Goal: Task Accomplishment & Management: Complete application form

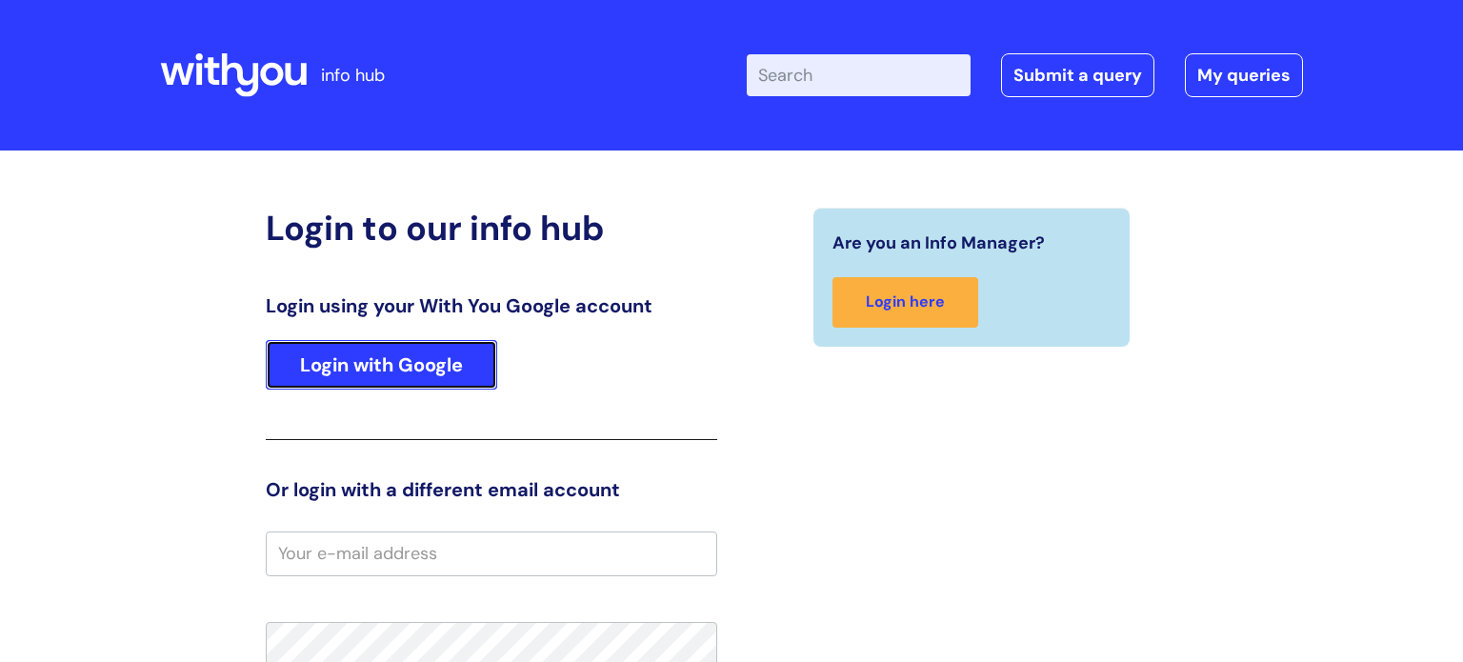
click at [475, 363] on link "Login with Google" at bounding box center [381, 365] width 231 height 50
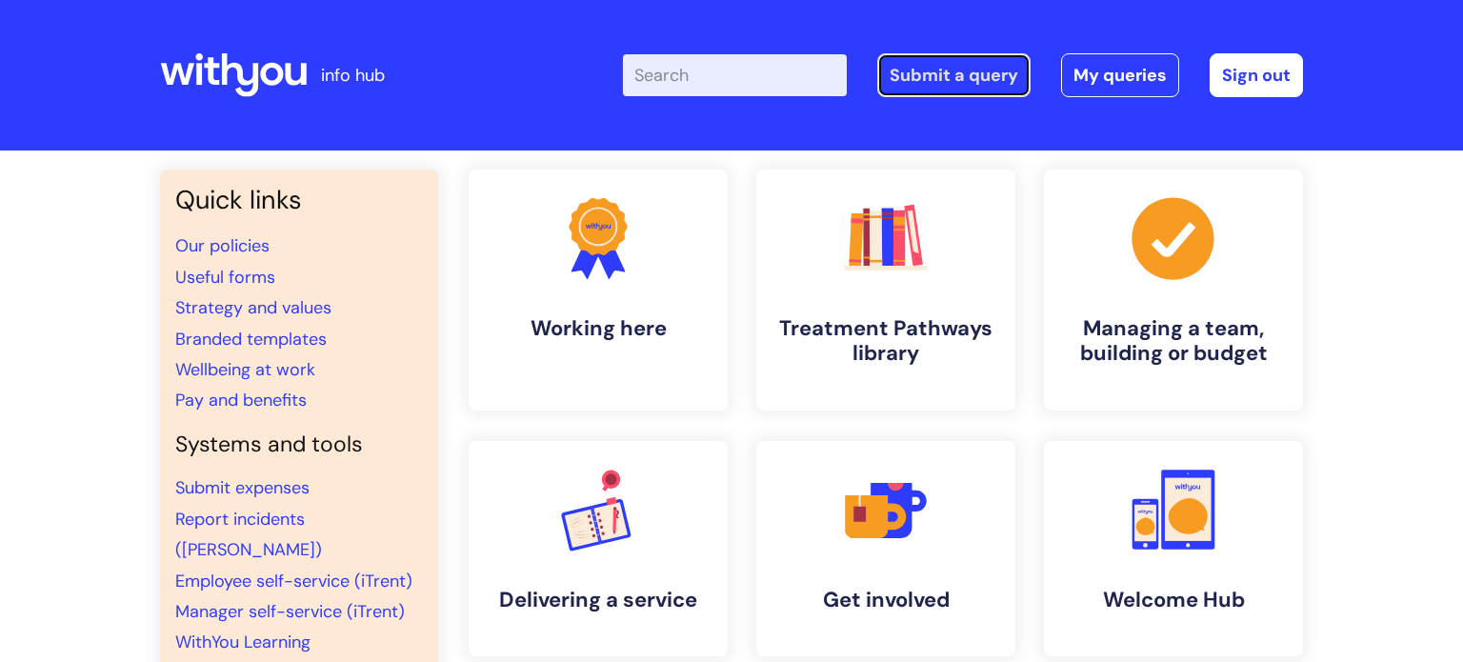
click at [915, 77] on link "Submit a query" at bounding box center [953, 75] width 153 height 44
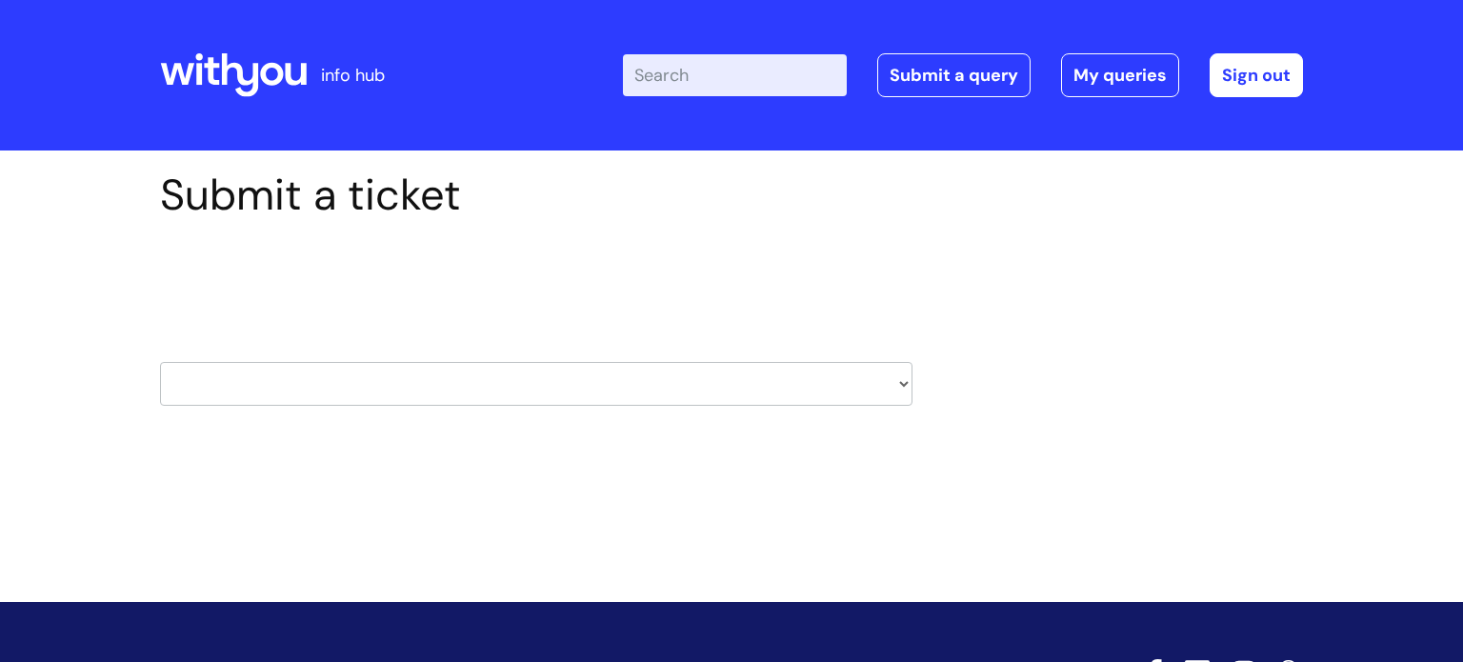
click at [904, 387] on select "HR / People IT and Support Clinical Drug Alerts Finance Accounts Data Support T…" at bounding box center [536, 384] width 752 height 44
select select "it_and_support"
click at [160, 362] on select "HR / People IT and Support Clinical Drug Alerts Finance Accounts Data Support T…" at bounding box center [536, 384] width 752 height 44
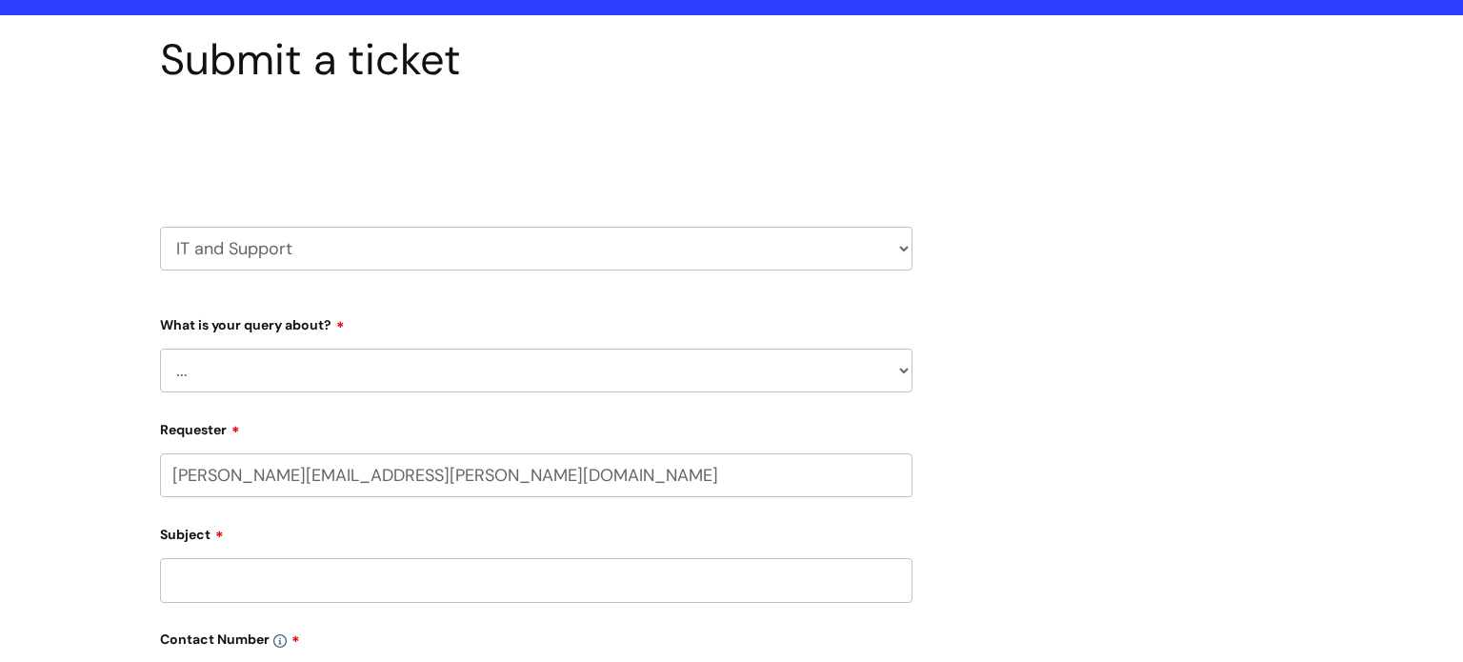
scroll to position [136, 0]
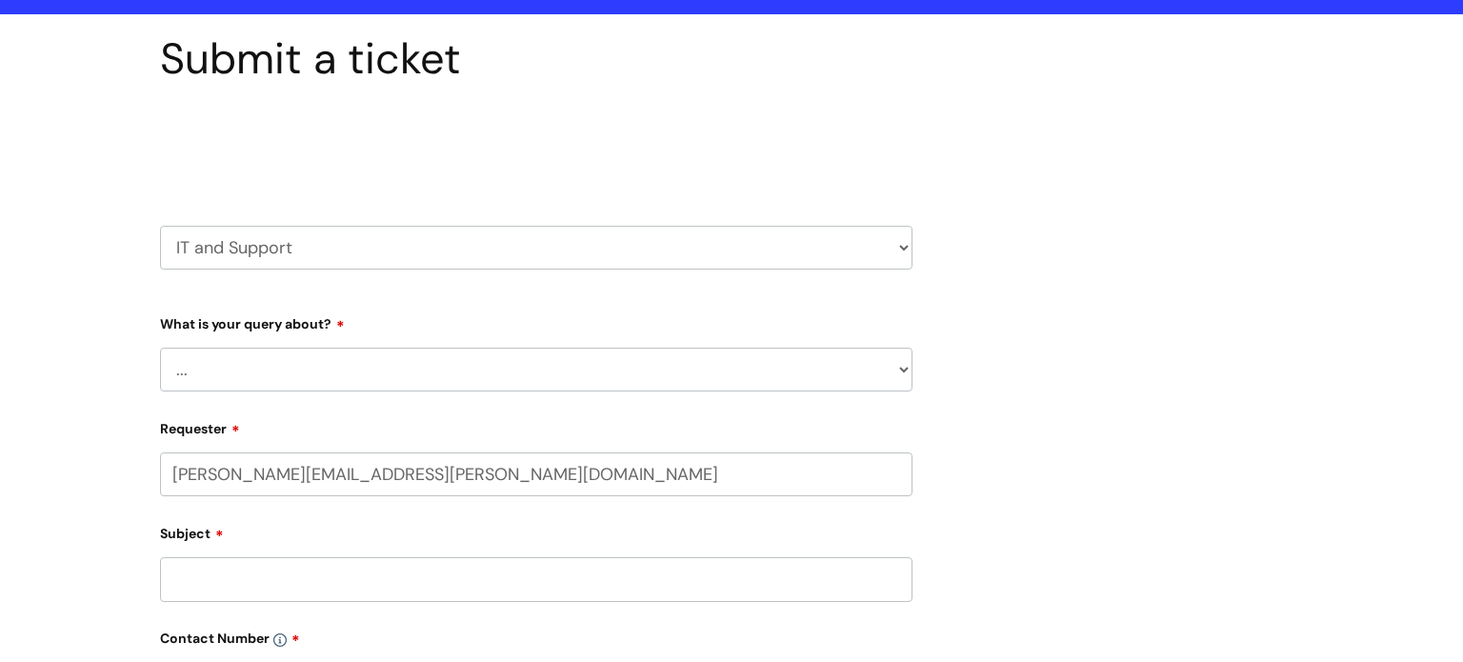
click at [895, 365] on select "... Mobile Phone Reset & MFA Accounts, Starters and Leavers IT Hardware issue I…" at bounding box center [536, 370] width 752 height 44
select select "Something Else"
click at [160, 348] on select "... Mobile Phone Reset & MFA Accounts, Starters and Leavers IT Hardware issue I…" at bounding box center [536, 370] width 752 height 44
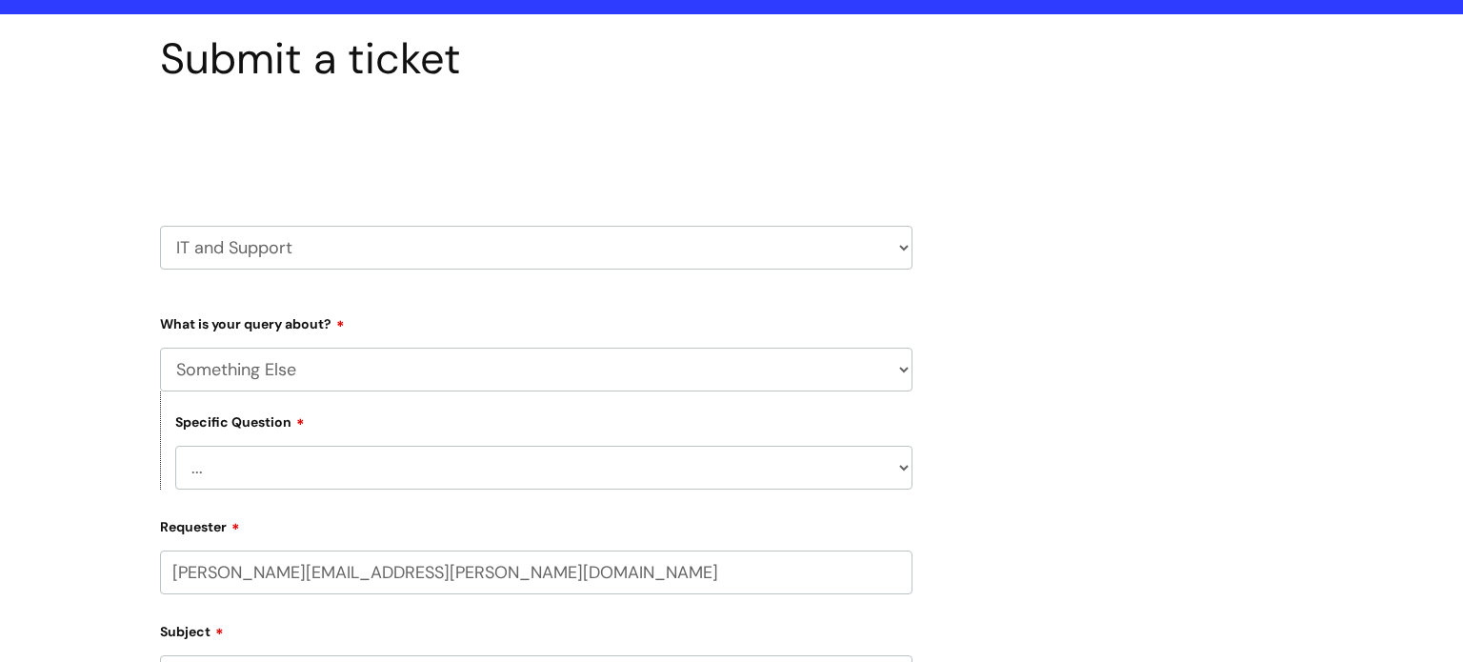
click at [325, 468] on select "... My problem is not listed" at bounding box center [543, 468] width 737 height 44
click at [292, 472] on select "... My problem is not listed" at bounding box center [543, 468] width 737 height 44
click at [294, 481] on select "... My problem is not listed" at bounding box center [543, 468] width 737 height 44
select select "My problem is not listed"
click at [175, 446] on select "... My problem is not listed" at bounding box center [543, 468] width 737 height 44
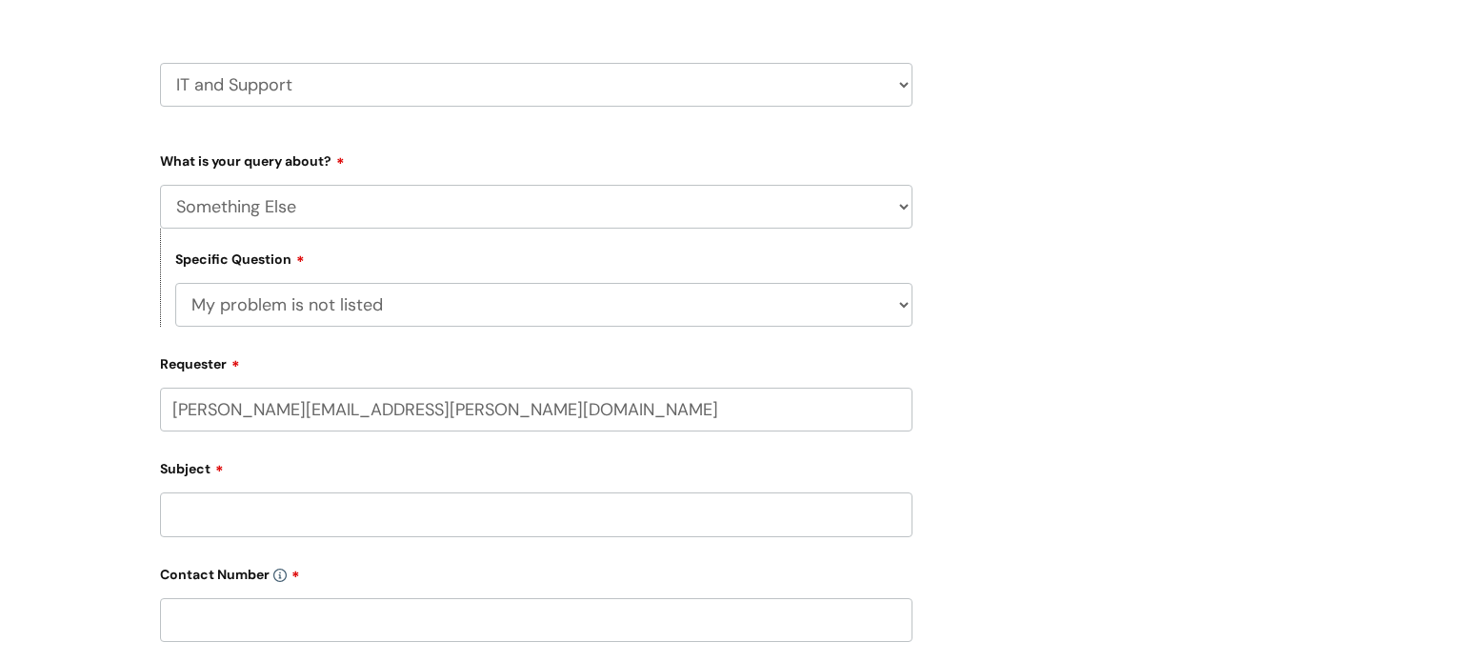
scroll to position [316, 0]
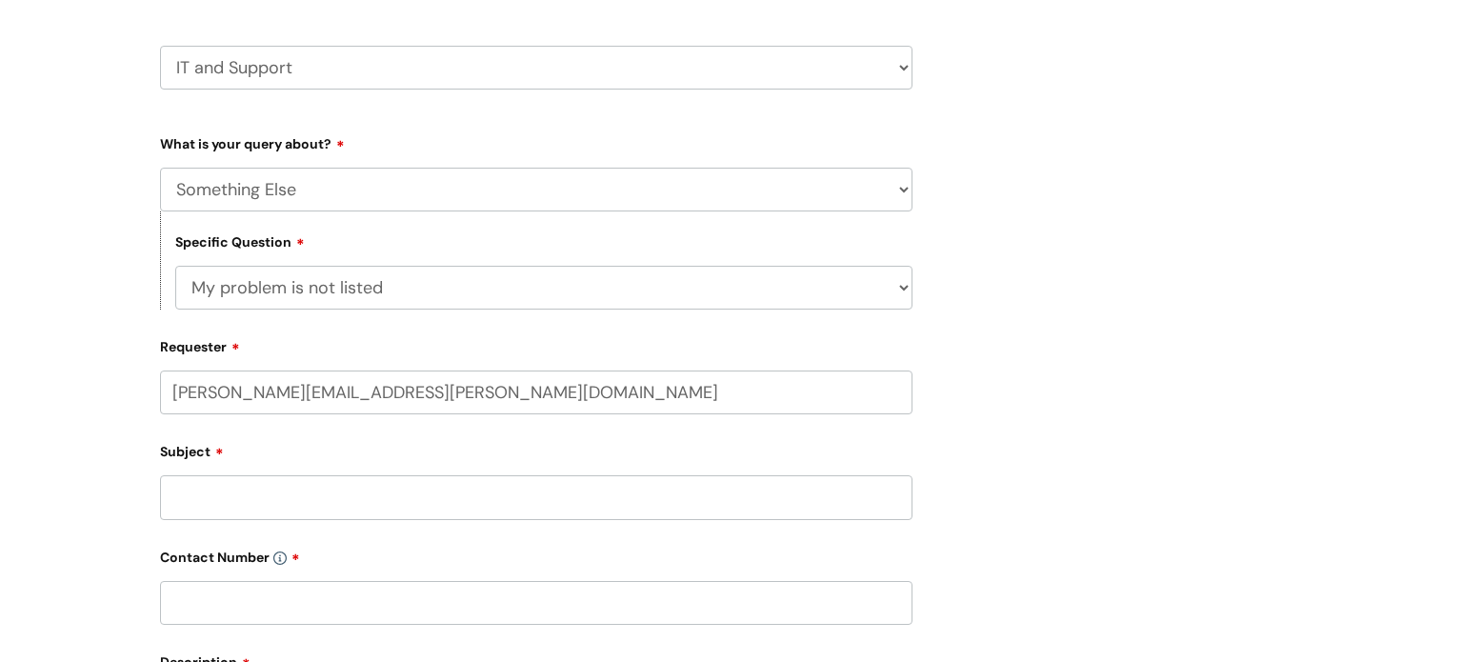
click at [210, 388] on input "vicky.walton@wearewithyou.org.uk" at bounding box center [536, 392] width 752 height 44
type input "vicki.walton@wearewithyou.org.uk"
click at [233, 512] on input "Subject" at bounding box center [536, 497] width 752 height 44
click at [218, 468] on input "text" at bounding box center [536, 467] width 752 height 44
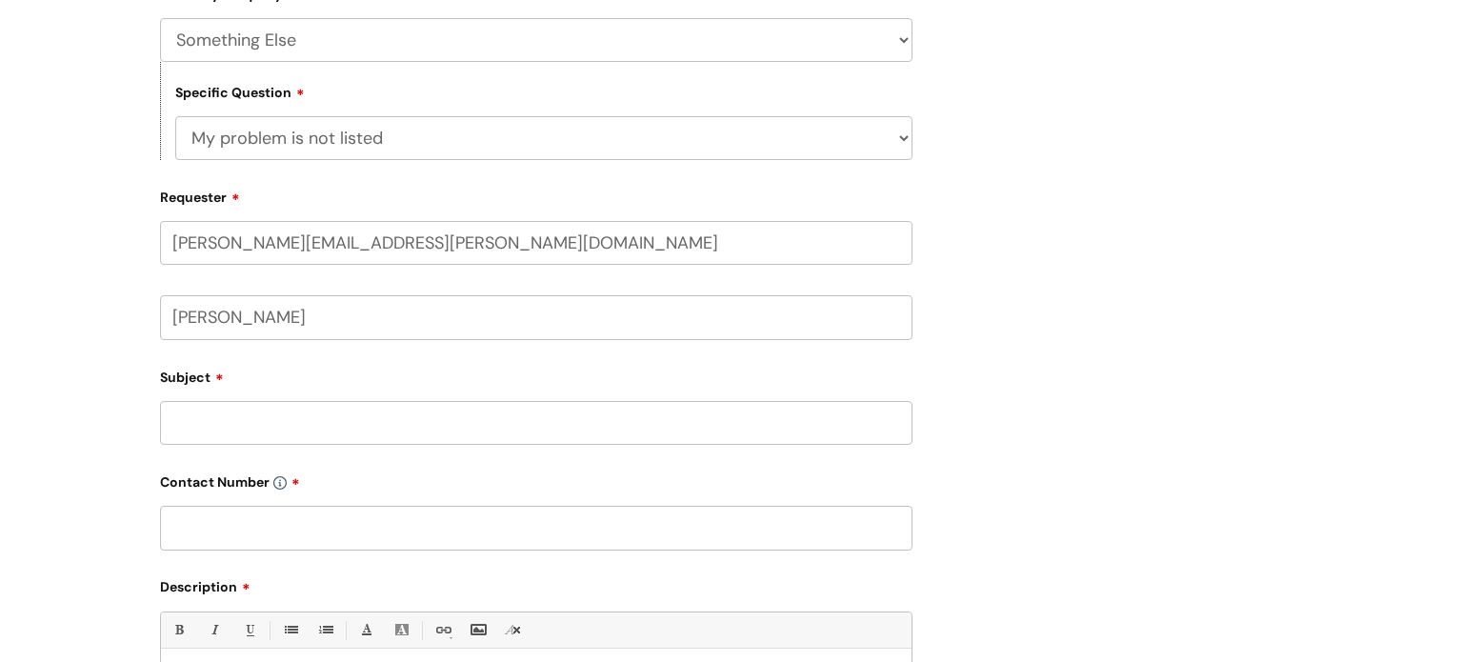
scroll to position [533, 0]
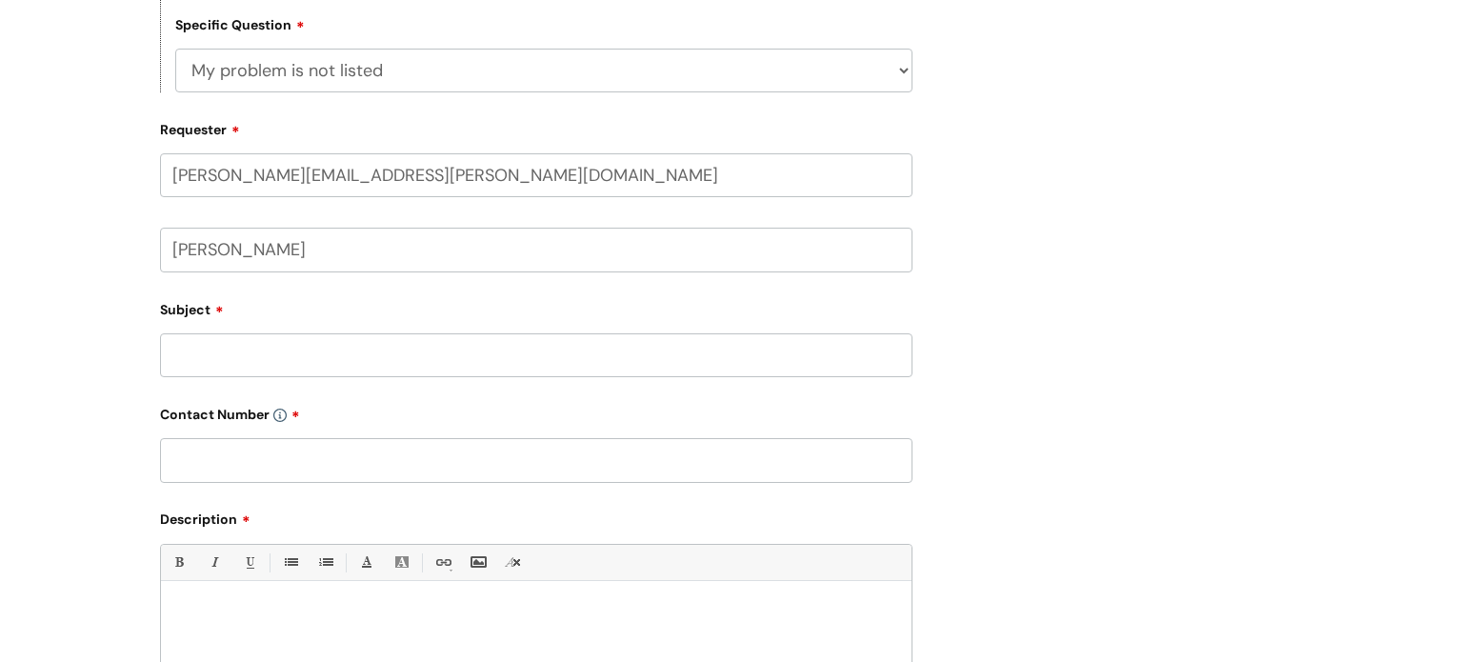
type input "Vicki Walton"
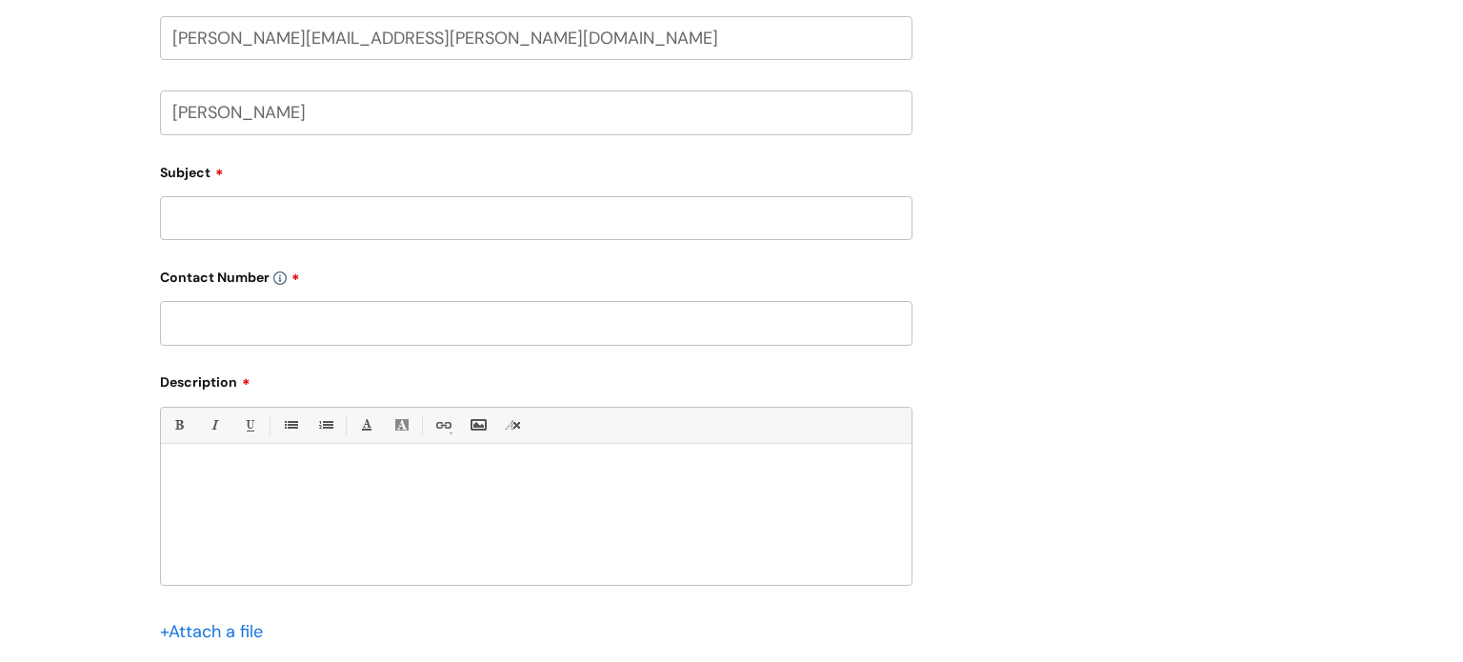
scroll to position [689, 0]
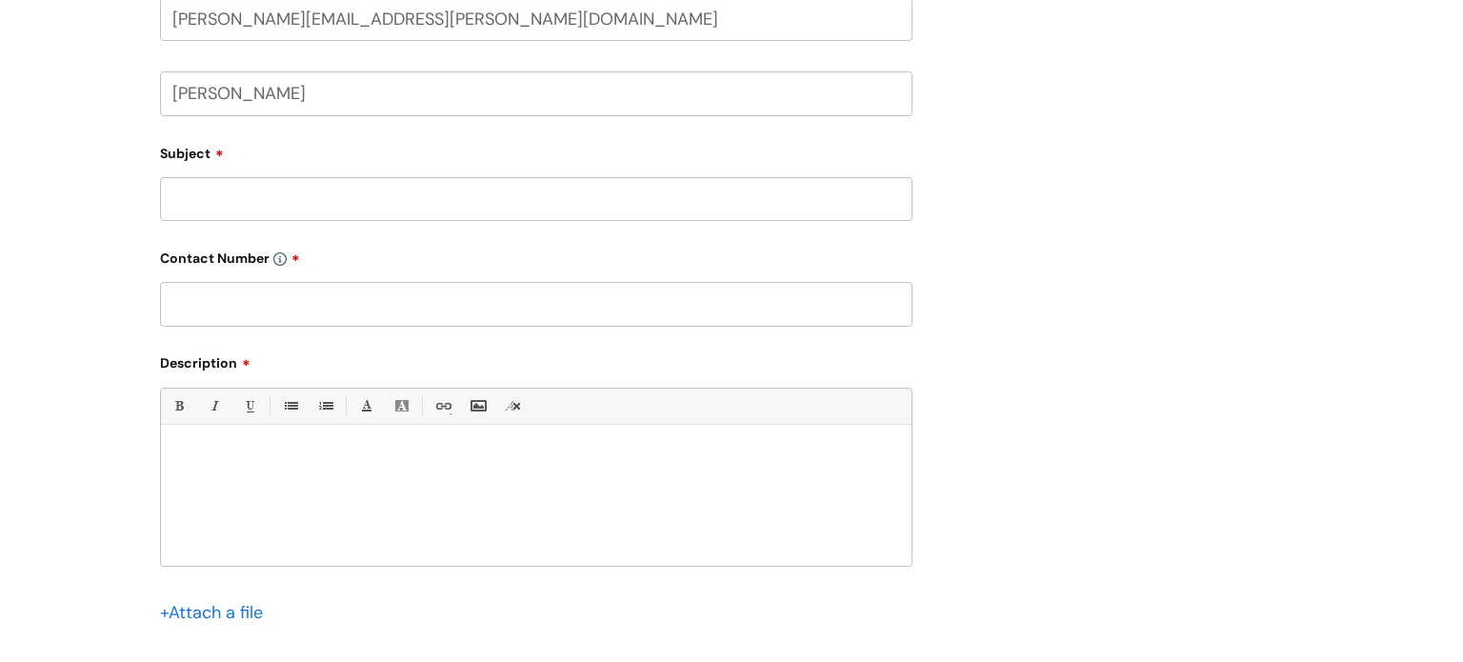
click at [246, 444] on div at bounding box center [536, 499] width 750 height 131
paste div
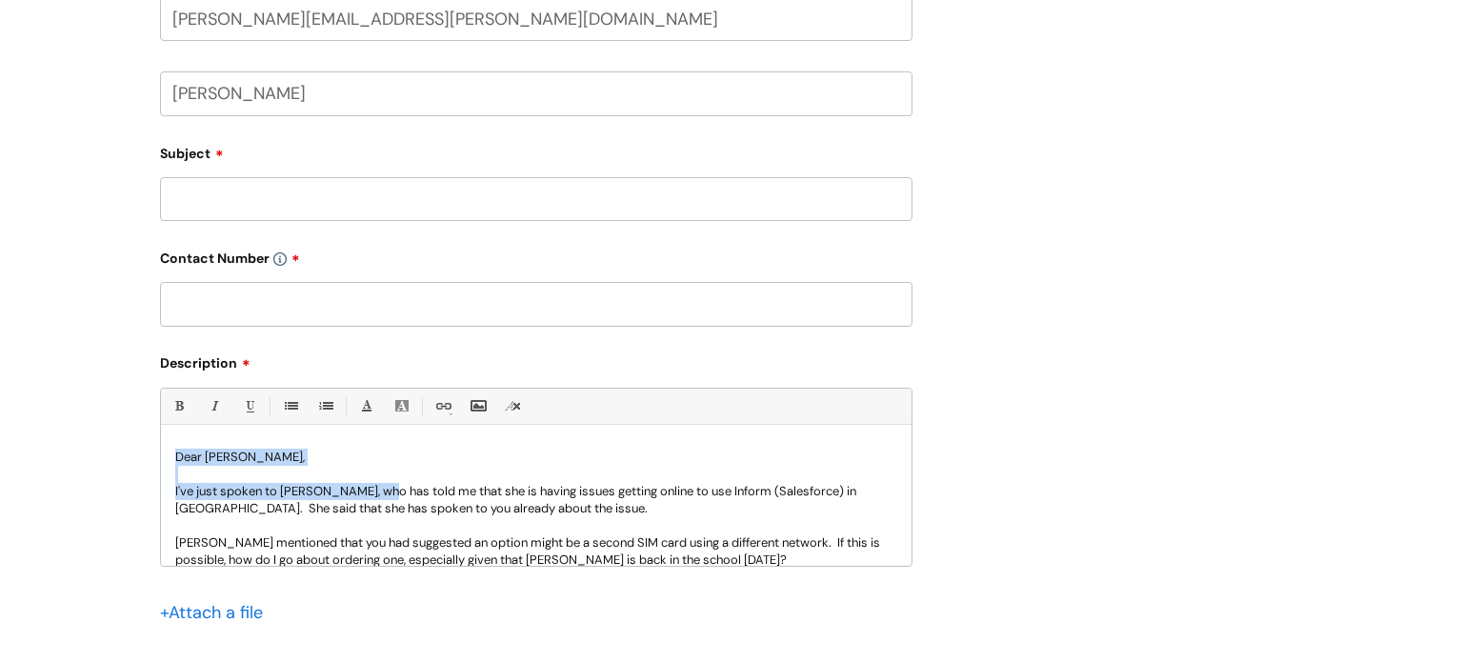
drag, startPoint x: 380, startPoint y: 489, endPoint x: 168, endPoint y: 456, distance: 214.9
click at [168, 456] on div "Dear Mark, I've just spoken to Vicki Walton, who has told me that she is having…" at bounding box center [536, 499] width 750 height 131
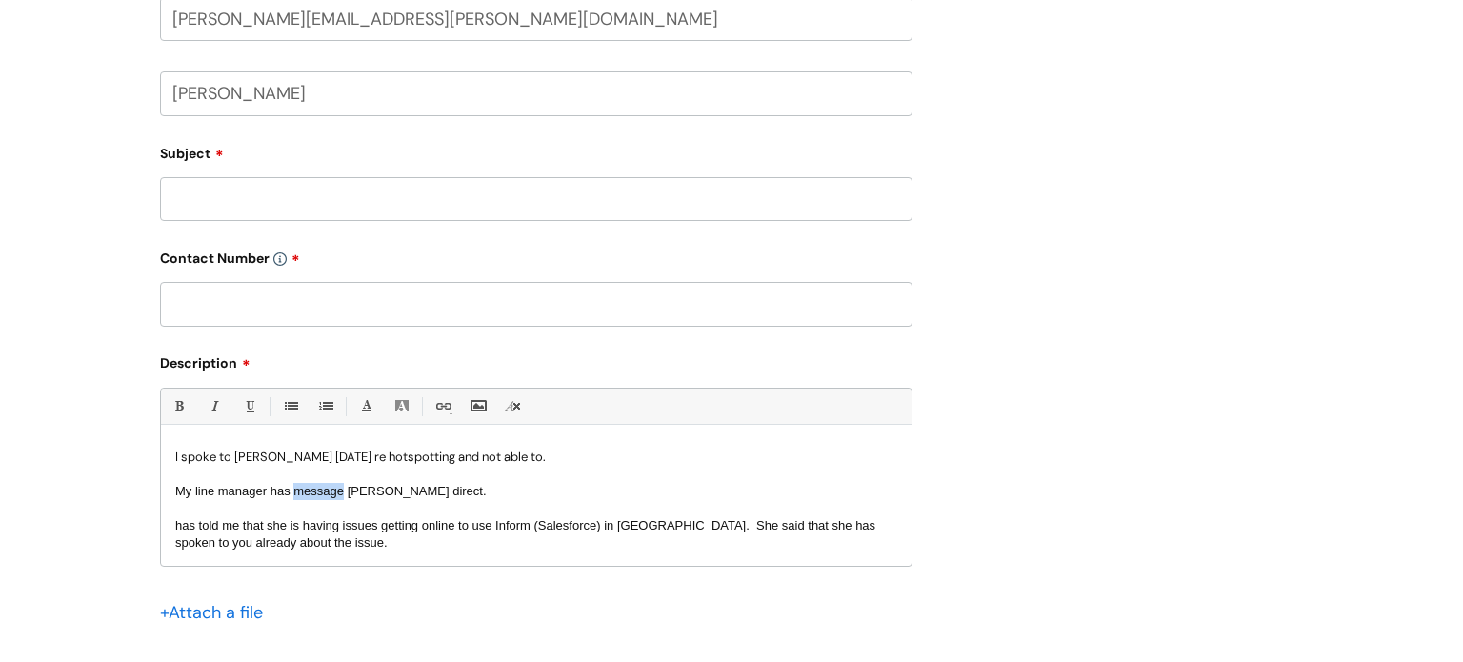
click at [422, 500] on p "My line manager has message Mark direct." at bounding box center [536, 491] width 722 height 17
click at [344, 491] on span "My line manager has message Mark direct." at bounding box center [330, 491] width 311 height 14
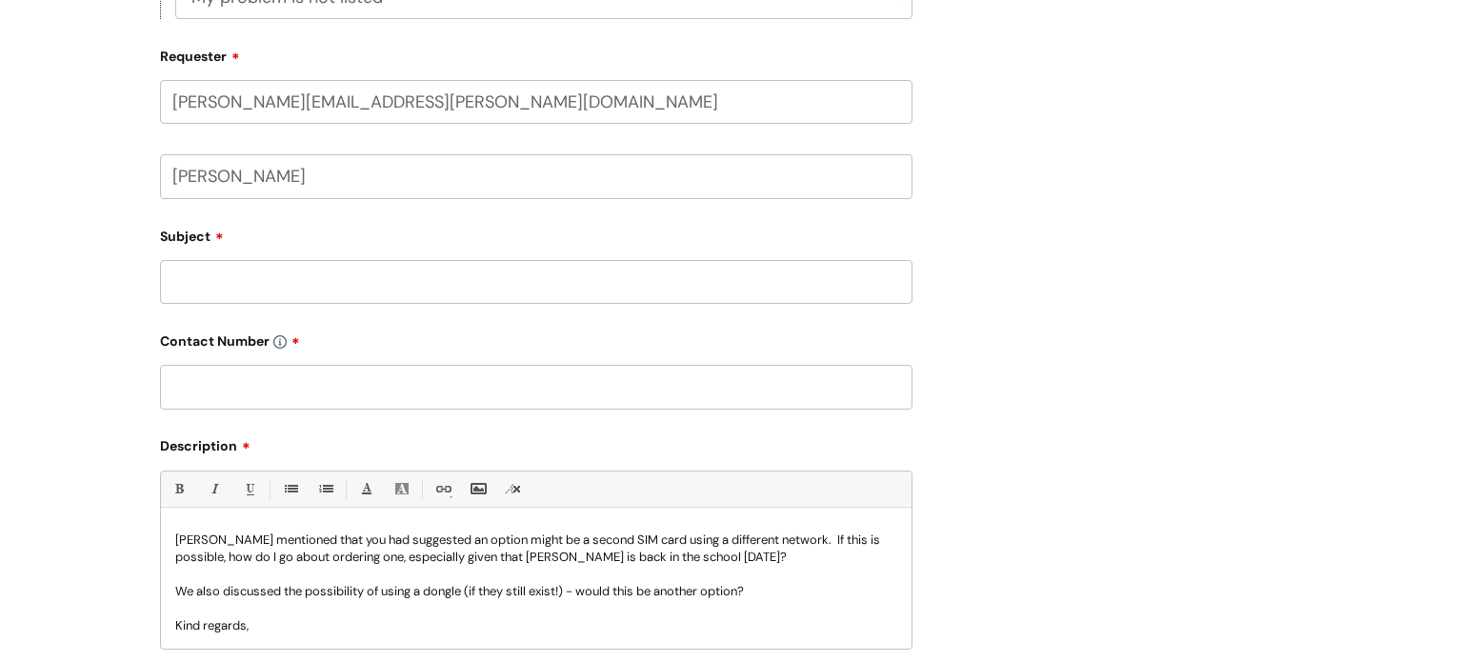
scroll to position [603, 0]
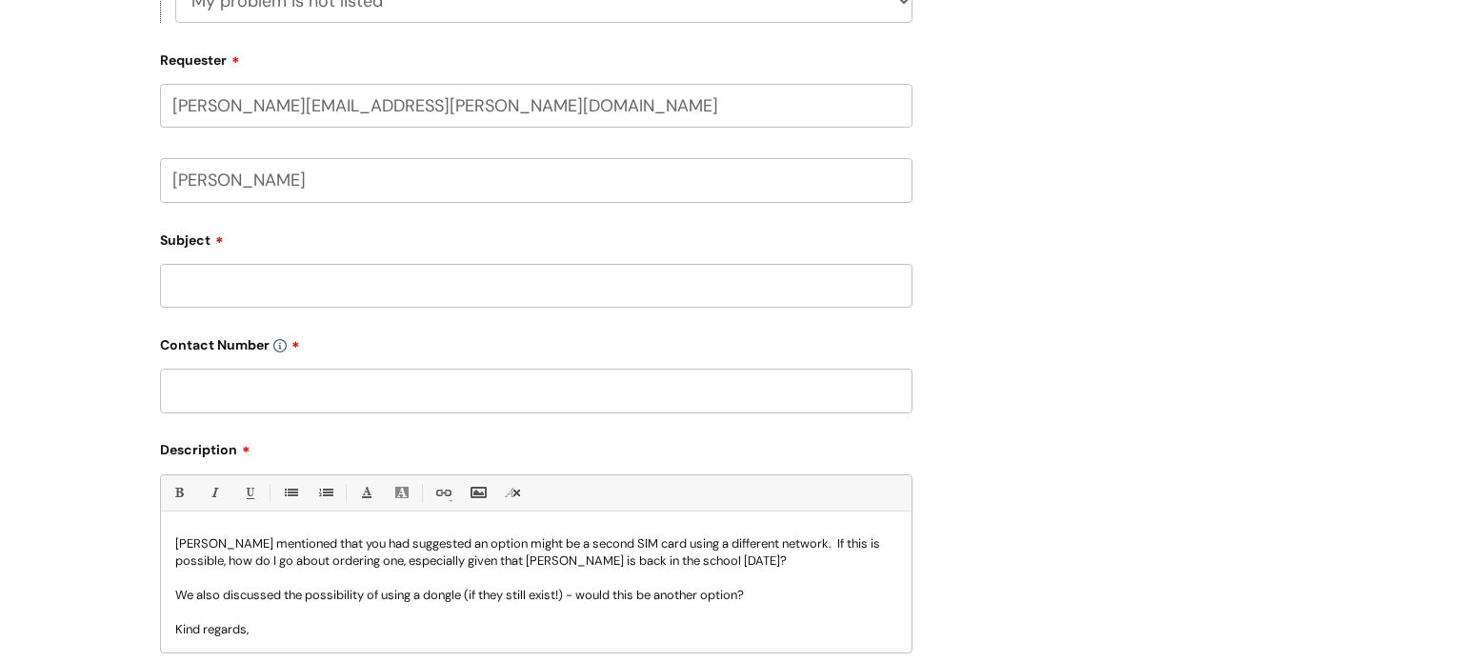
click at [252, 287] on input "Subject" at bounding box center [536, 286] width 752 height 44
type input "need access to Inform asap - hotspot and school internet not connecting"
click at [351, 386] on input "text" at bounding box center [536, 390] width 752 height 44
paste input "07814067724"
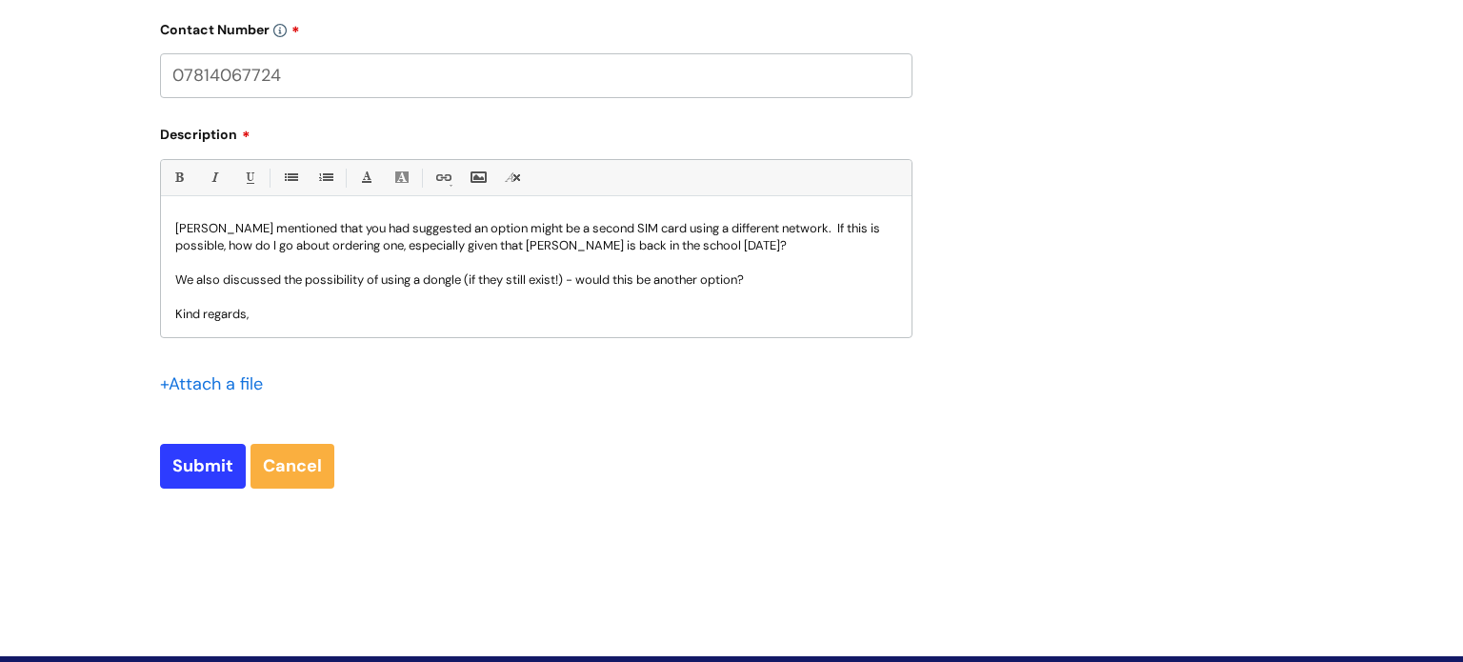
scroll to position [921, 0]
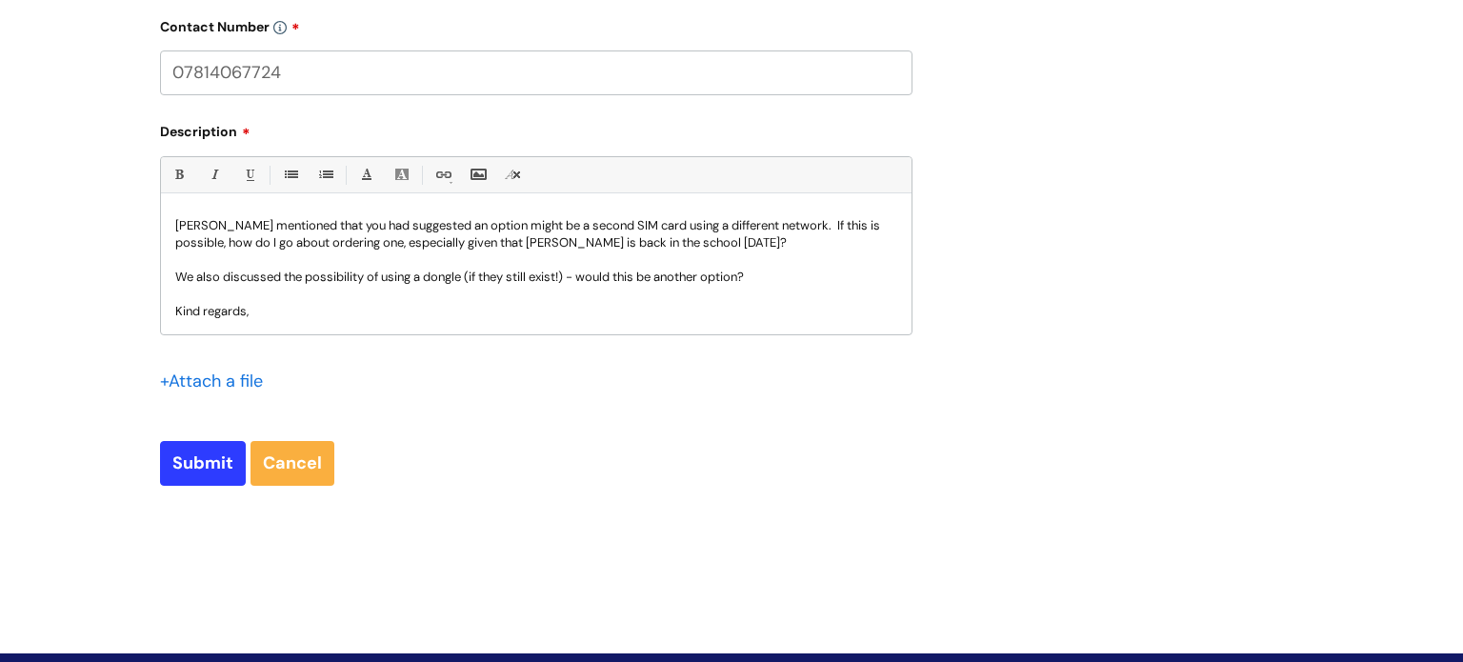
type input "07814067724"
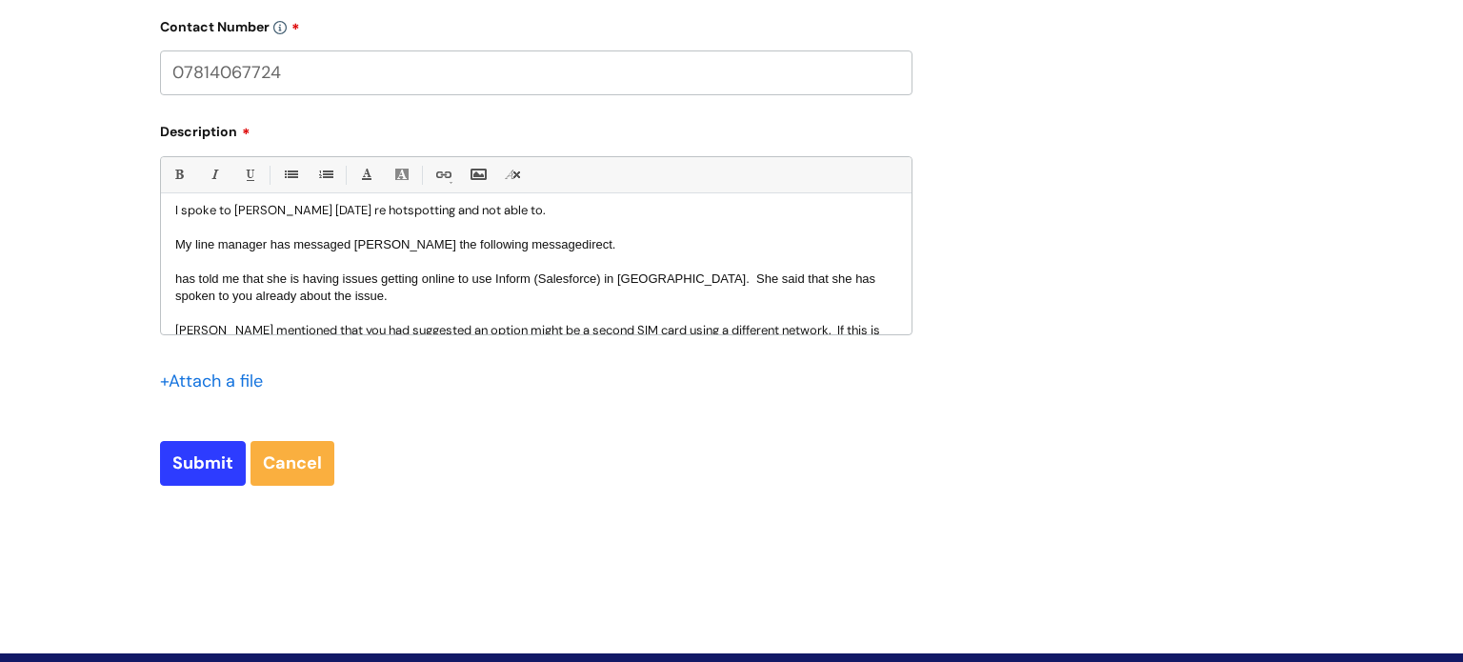
scroll to position [16, 0]
click at [210, 465] on input "Submit" at bounding box center [203, 463] width 86 height 44
type input "Please Wait..."
